Goal: Transaction & Acquisition: Download file/media

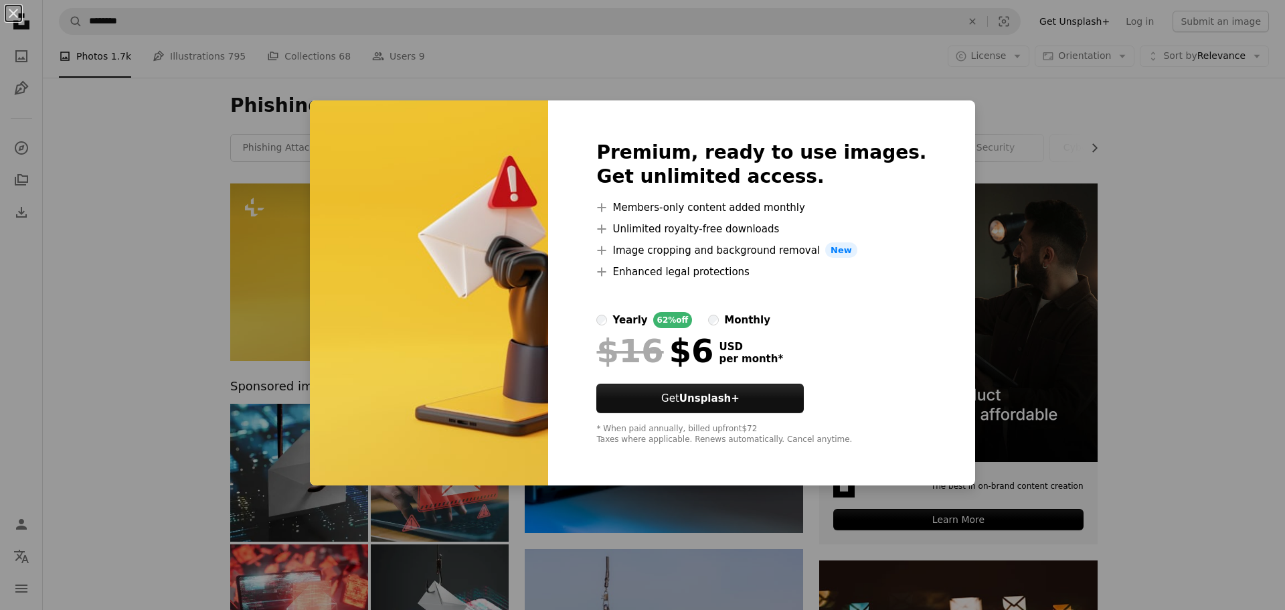
click at [1126, 223] on div "An X shape Premium, ready to use images. Get unlimited access. A plus sign Memb…" at bounding box center [642, 305] width 1285 height 610
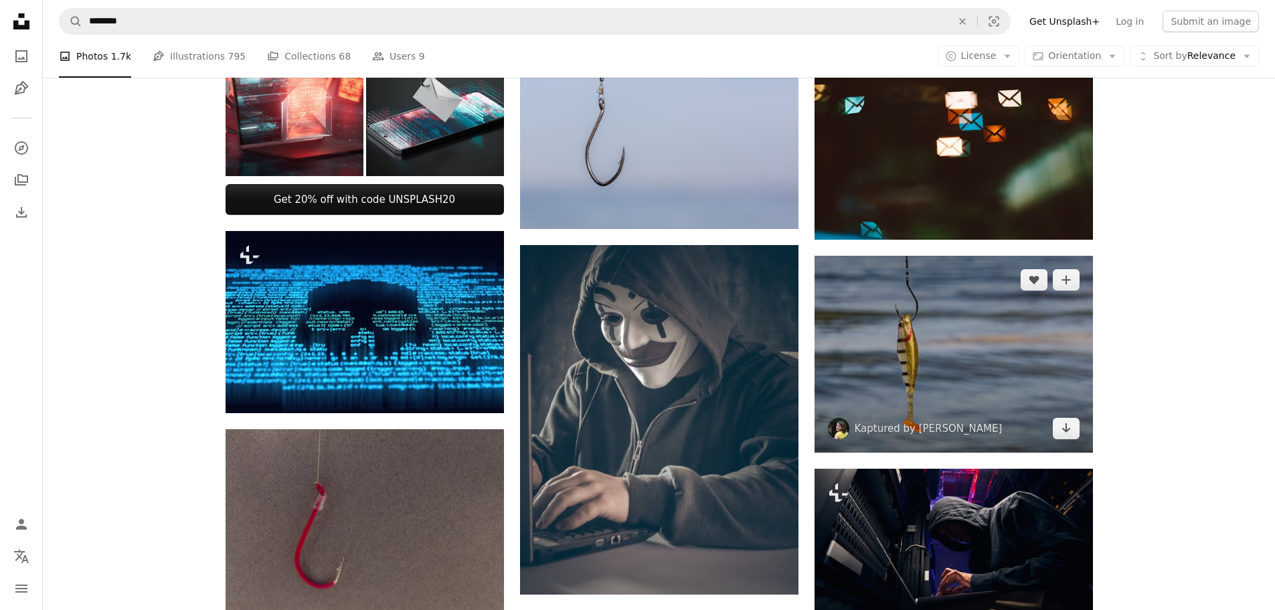
scroll to position [535, 0]
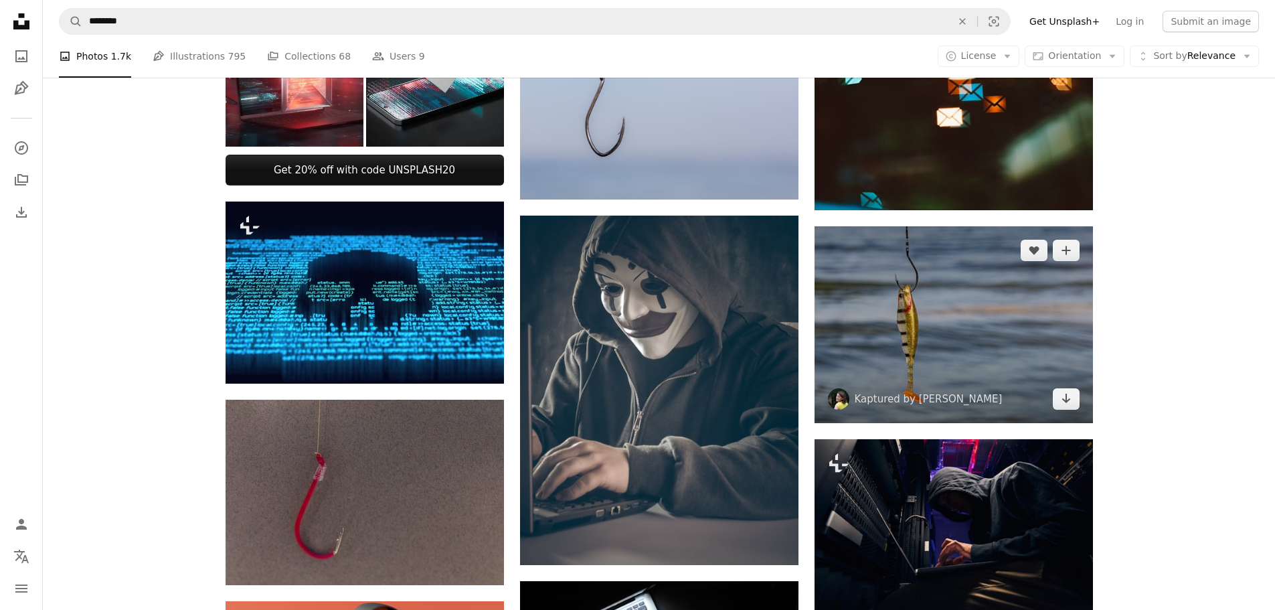
drag, startPoint x: 1069, startPoint y: 256, endPoint x: 1193, endPoint y: 302, distance: 131.5
click at [1074, 387] on img at bounding box center [953, 324] width 278 height 197
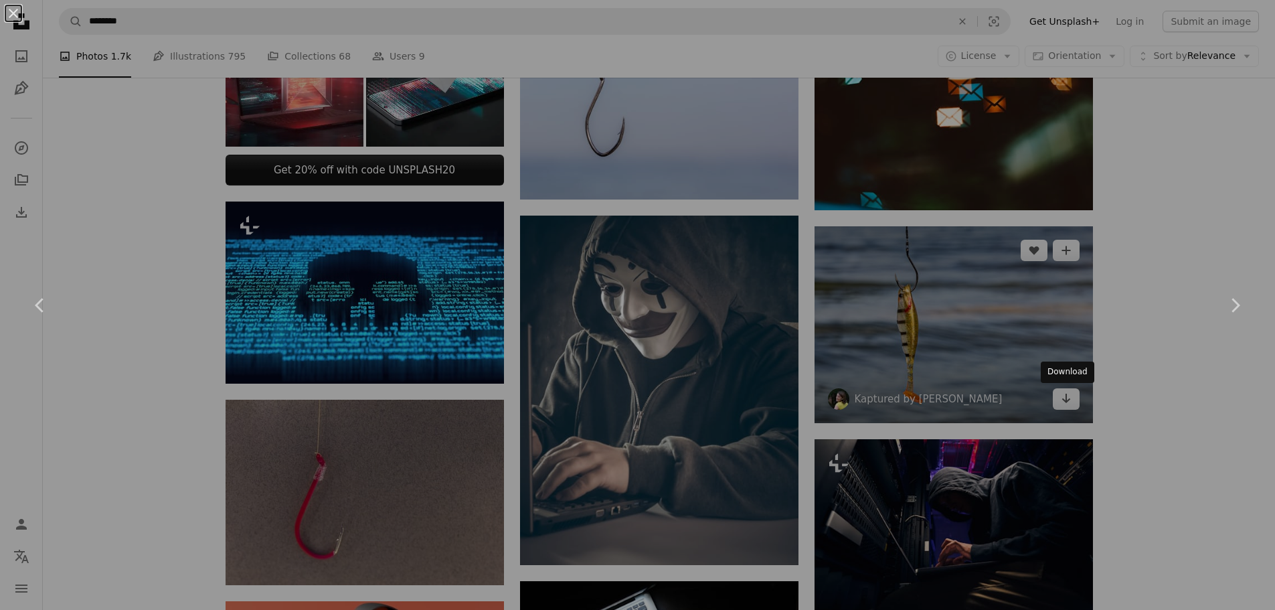
click at [1069, 399] on div "An X shape Chevron left Chevron right" at bounding box center [637, 305] width 1275 height 610
click at [1069, 405] on icon "Arrow pointing down" at bounding box center [1066, 398] width 11 height 16
click at [1061, 392] on icon "Arrow pointing down" at bounding box center [1066, 398] width 11 height 16
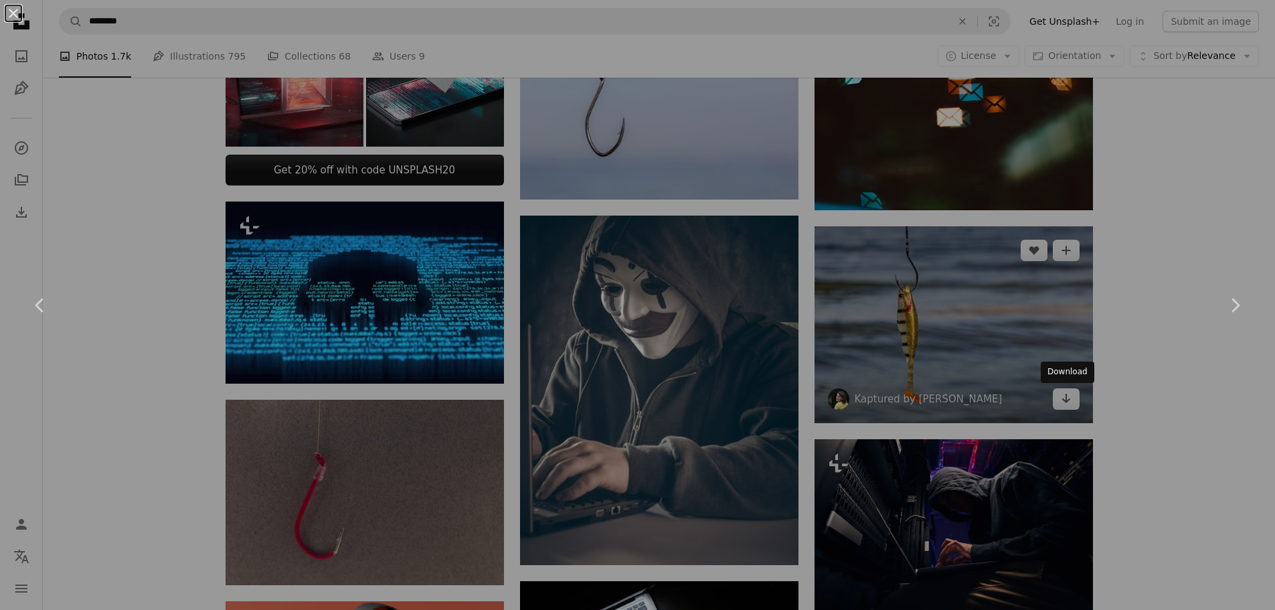
click at [1064, 397] on icon "Arrow pointing down" at bounding box center [1066, 398] width 11 height 16
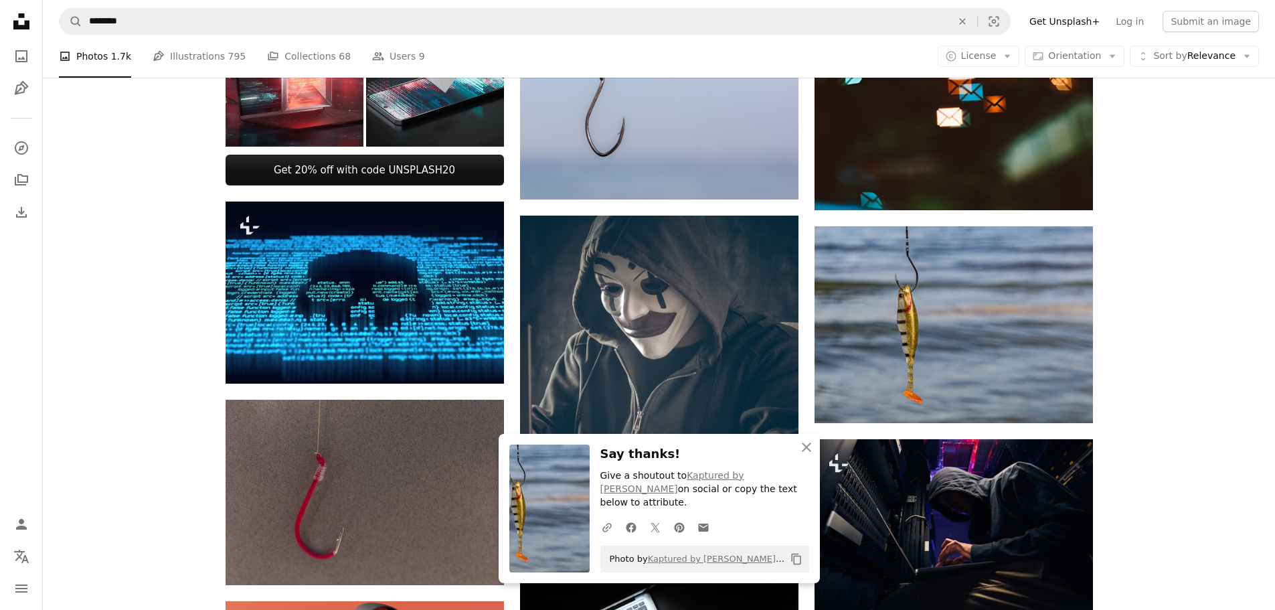
scroll to position [602, 0]
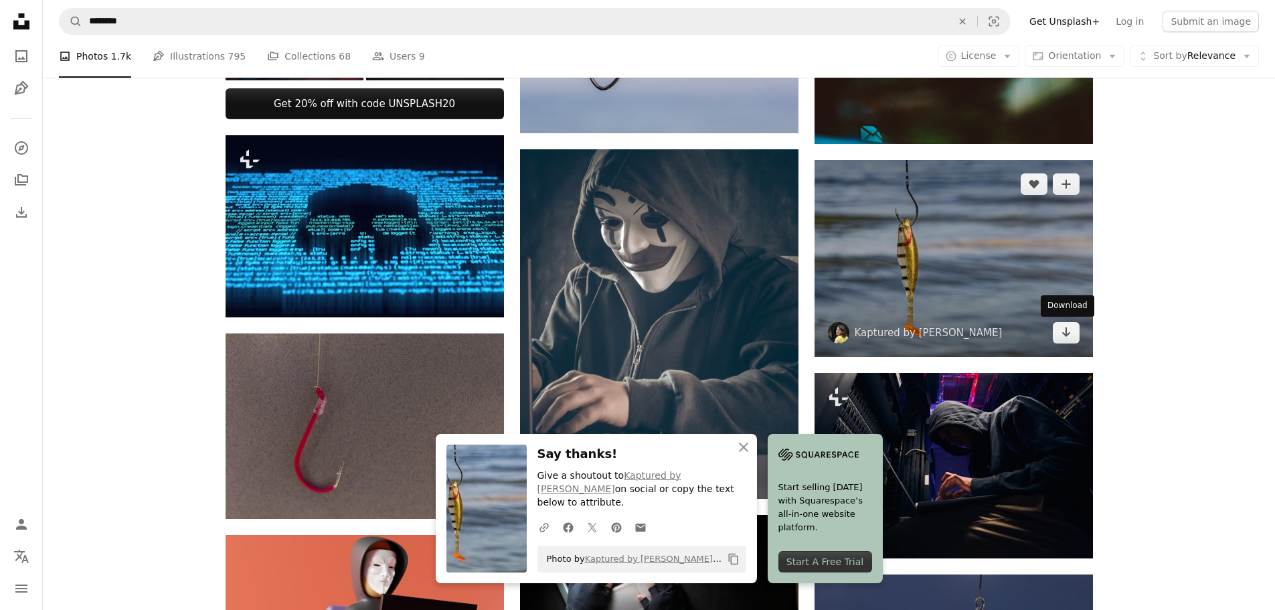
click at [1154, 342] on div "Plus sign for Unsplash+ A heart A plus sign Getty Images For Unsplash+ A lock D…" at bounding box center [659, 560] width 1232 height 1956
click at [1068, 337] on icon "Arrow pointing down" at bounding box center [1066, 332] width 11 height 16
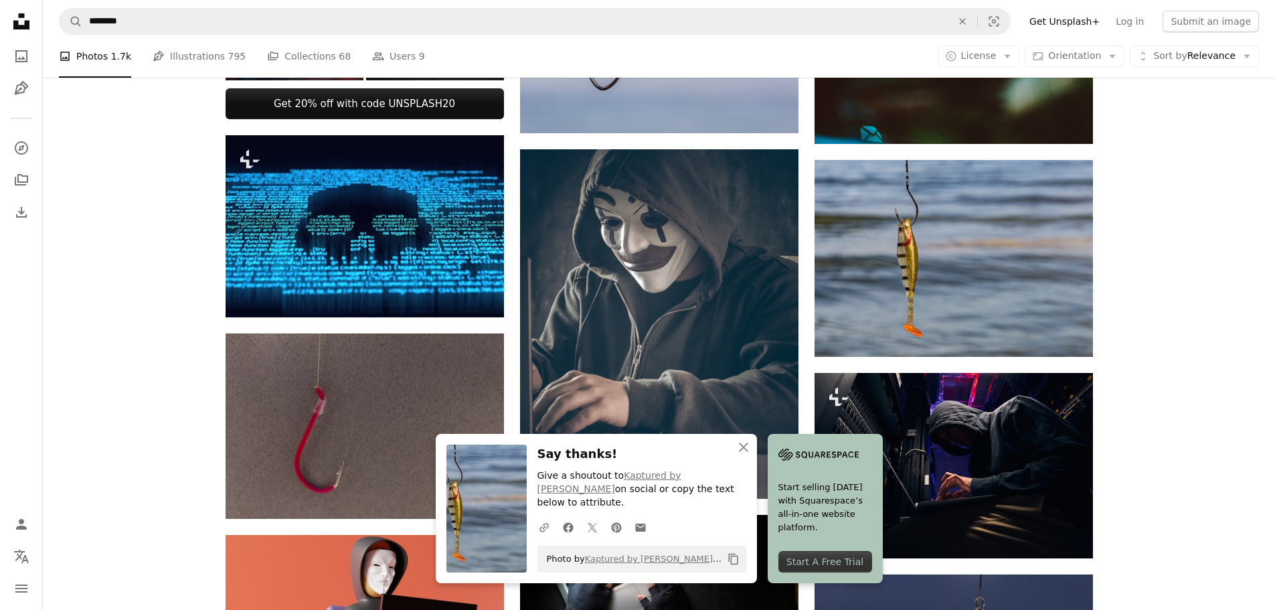
click at [1176, 353] on div "Plus sign for Unsplash+ A heart A plus sign Getty Images For Unsplash+ A lock D…" at bounding box center [659, 560] width 1232 height 1956
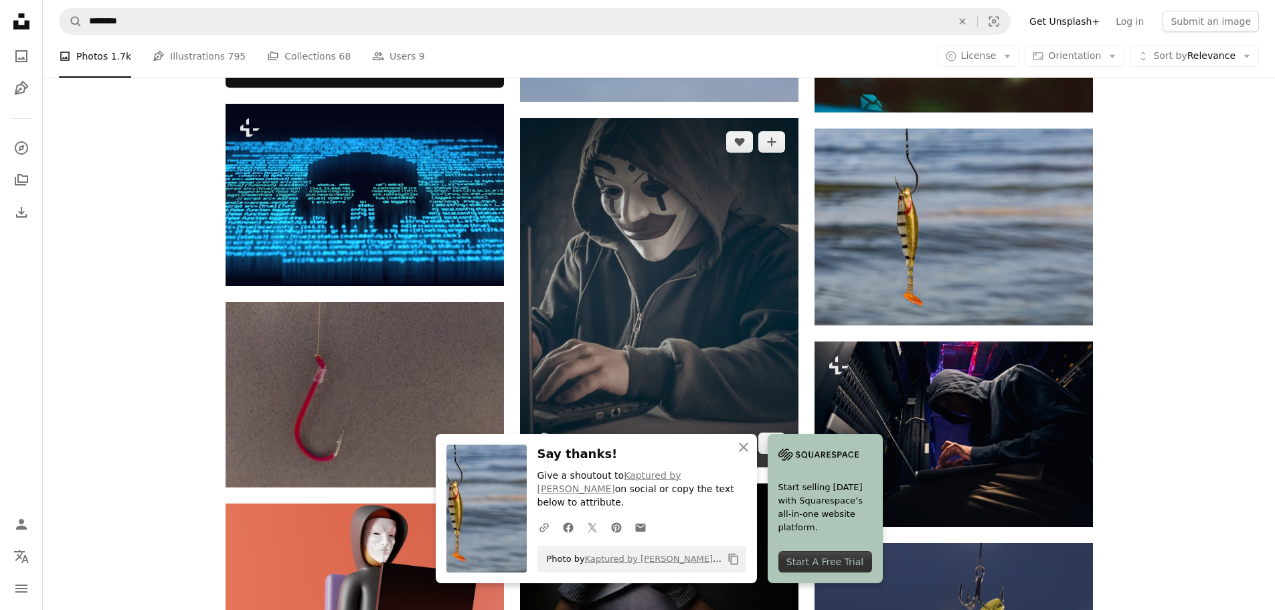
scroll to position [669, 0]
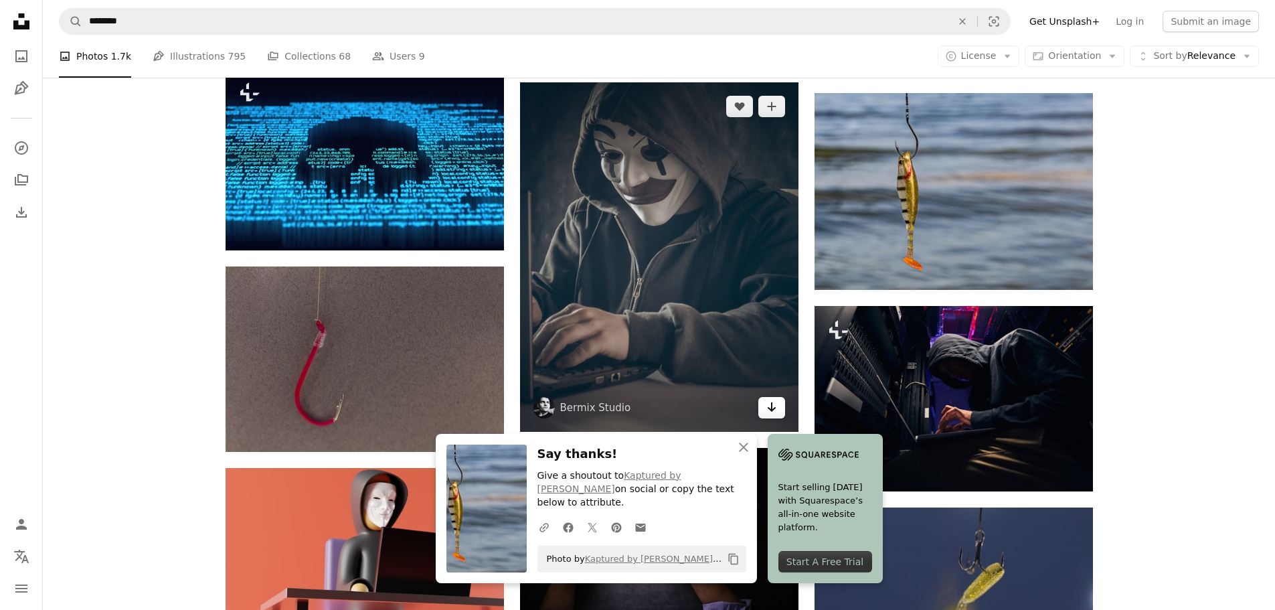
click at [768, 411] on icon "Arrow pointing down" at bounding box center [771, 407] width 11 height 16
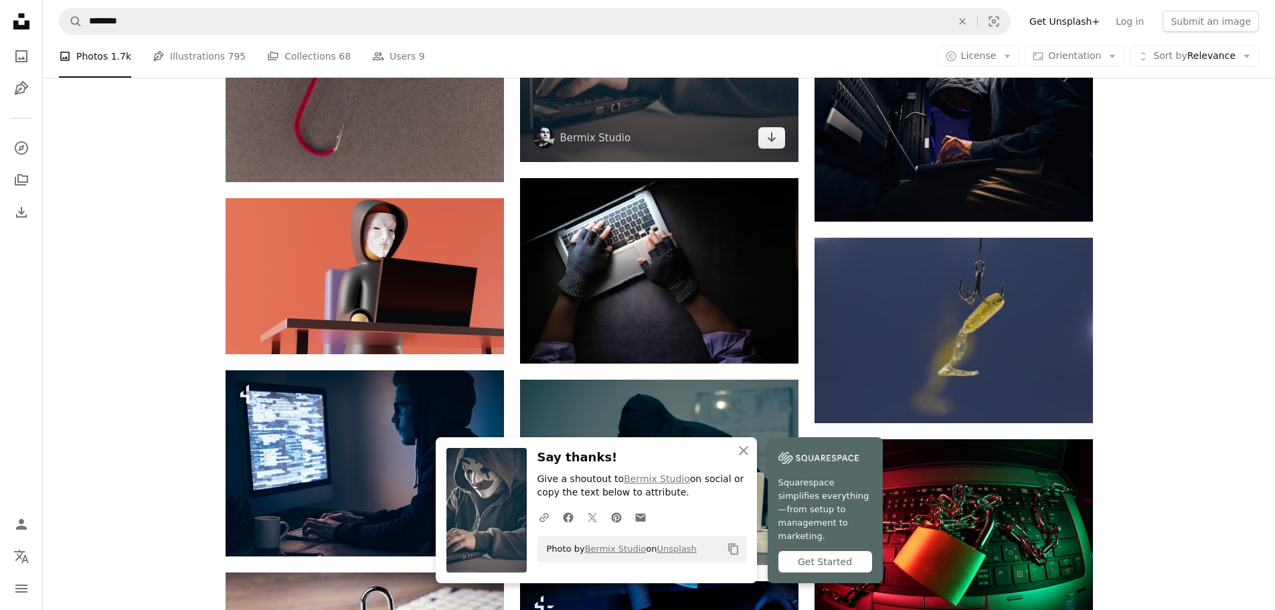
scroll to position [735, 0]
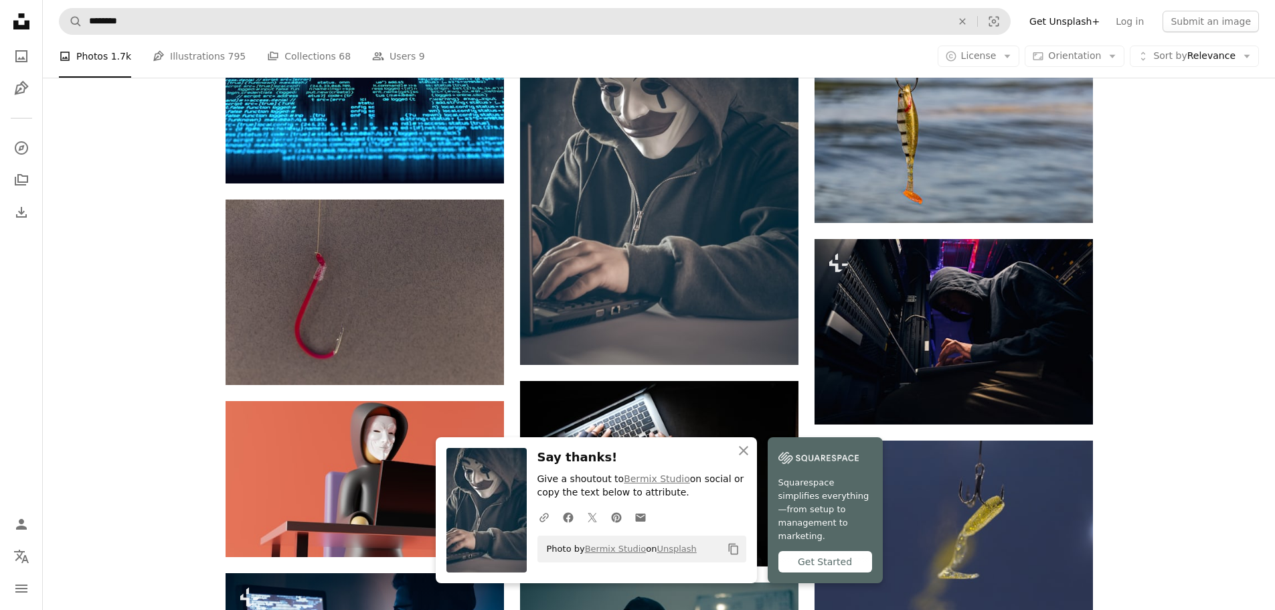
click at [233, 34] on form "A magnifying glass ******** An X shape Visual search" at bounding box center [535, 21] width 952 height 27
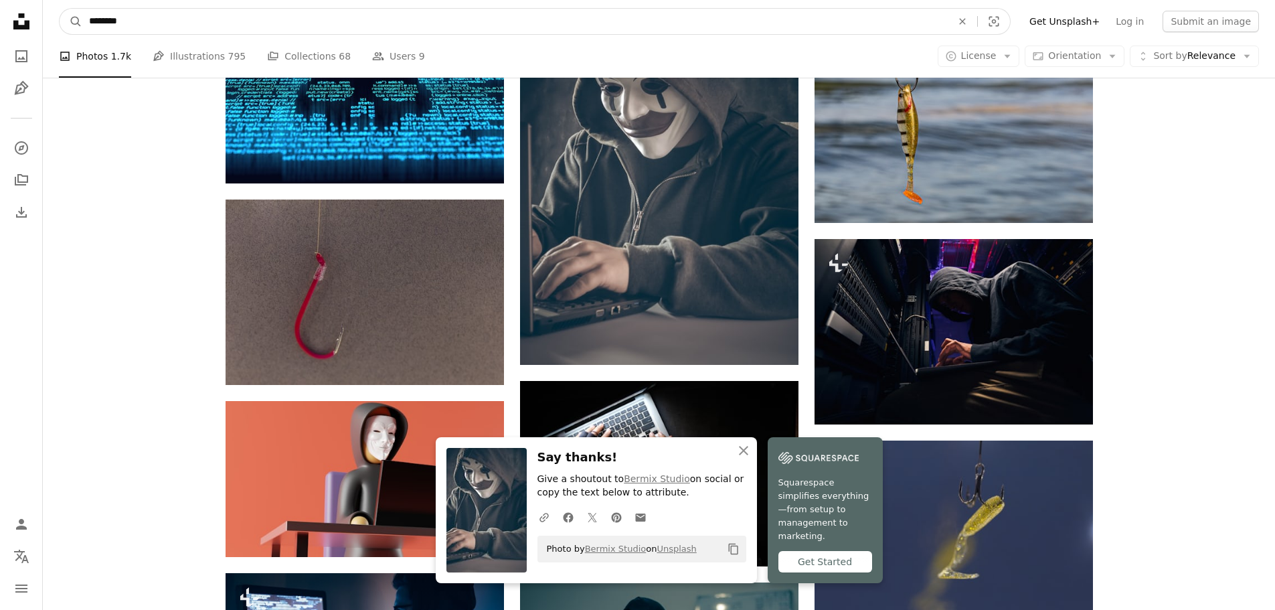
click at [239, 25] on input "********" at bounding box center [514, 21] width 865 height 25
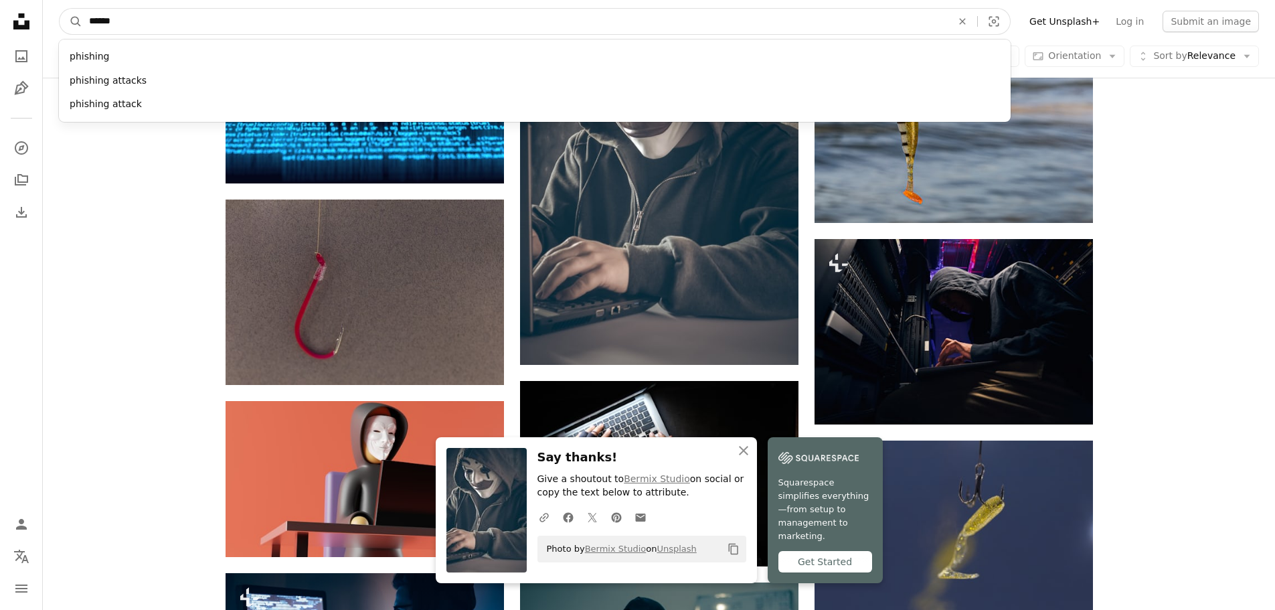
type input "******"
click at [60, 9] on button "A magnifying glass" at bounding box center [71, 21] width 23 height 25
